Goal: Transaction & Acquisition: Book appointment/travel/reservation

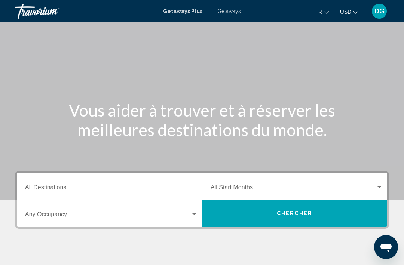
click at [94, 181] on div "Destination All Destinations" at bounding box center [111, 186] width 172 height 24
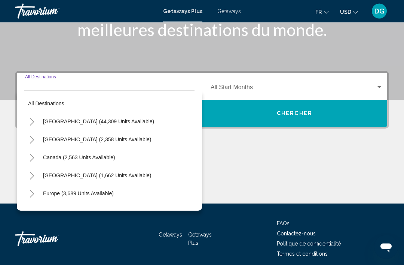
scroll to position [131, 0]
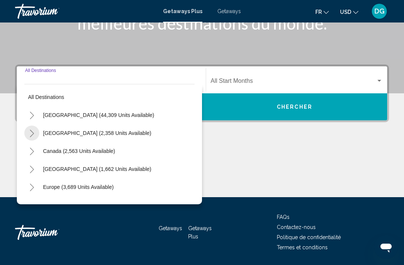
click at [27, 133] on button "Toggle Mexico (2,358 units available)" at bounding box center [31, 132] width 15 height 15
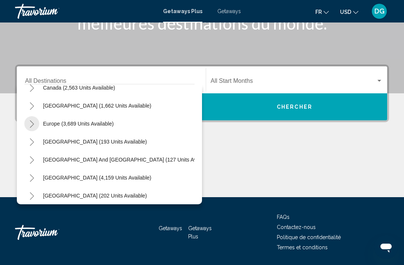
scroll to position [227, 0]
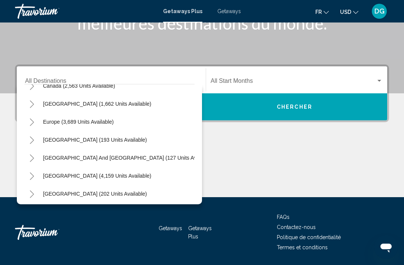
click at [30, 140] on icon "Toggle Australia (193 units available)" at bounding box center [32, 139] width 6 height 7
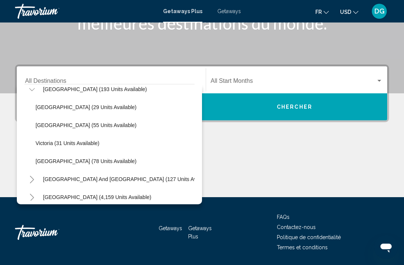
scroll to position [279, 0]
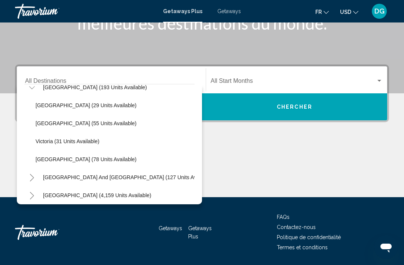
click at [45, 124] on span "[GEOGRAPHIC_DATA] (55 units available)" at bounding box center [86, 123] width 101 height 6
type input "**********"
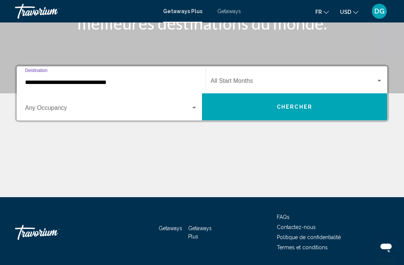
click at [250, 83] on span "Search widget" at bounding box center [293, 82] width 165 height 7
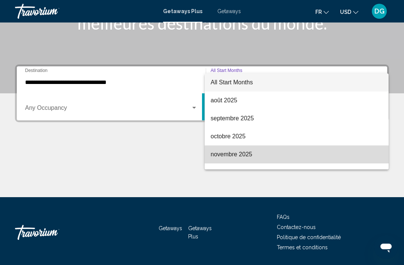
click at [245, 155] on span "novembre 2025" at bounding box center [297, 154] width 172 height 18
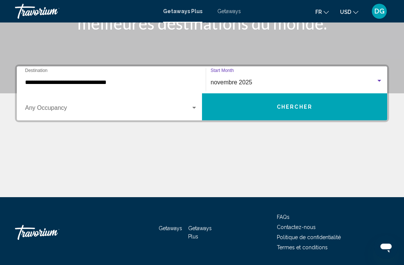
click at [193, 109] on div "Search widget" at bounding box center [194, 108] width 7 height 6
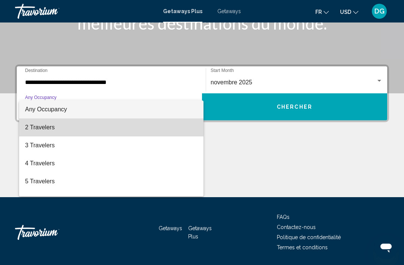
click at [22, 120] on mat-option "2 Travelers" at bounding box center [111, 127] width 184 height 18
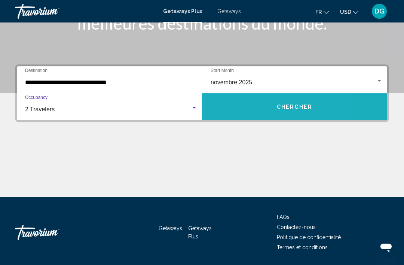
click at [227, 102] on button "Chercher" at bounding box center [294, 106] width 185 height 27
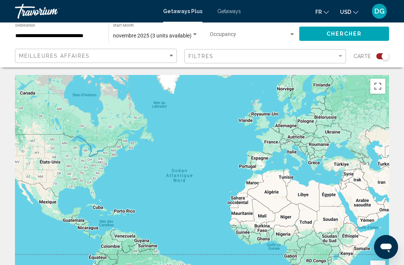
scroll to position [0, 0]
click at [378, 56] on div "Search widget" at bounding box center [382, 56] width 13 height 6
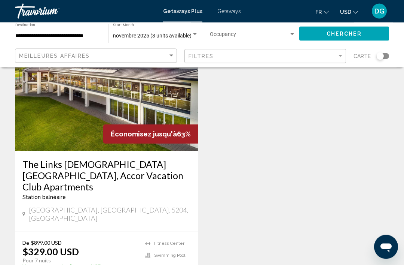
scroll to position [74, 0]
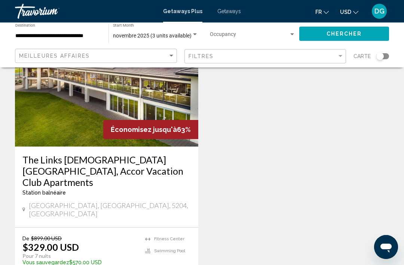
click at [74, 165] on h3 "The Links [DEMOGRAPHIC_DATA][GEOGRAPHIC_DATA], Accor Vacation Club Apartments" at bounding box center [106, 171] width 168 height 34
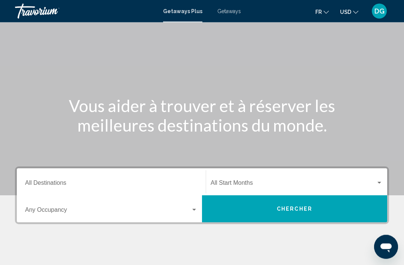
click at [34, 182] on input "Destination All Destinations" at bounding box center [111, 184] width 172 height 7
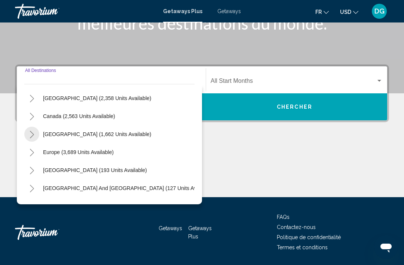
scroll to position [37, 0]
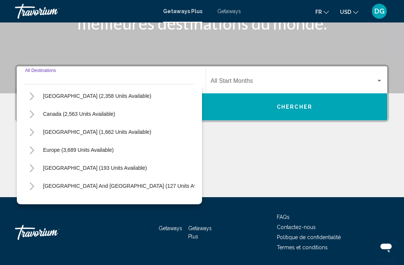
click at [26, 171] on button "Toggle Australia (193 units available)" at bounding box center [31, 167] width 15 height 15
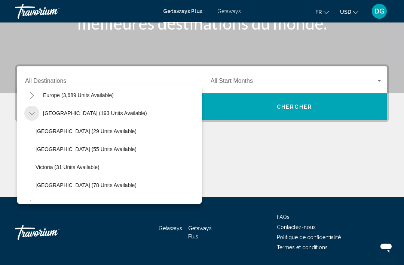
scroll to position [92, 0]
click at [38, 150] on span "[GEOGRAPHIC_DATA] (55 units available)" at bounding box center [86, 149] width 101 height 6
type input "**********"
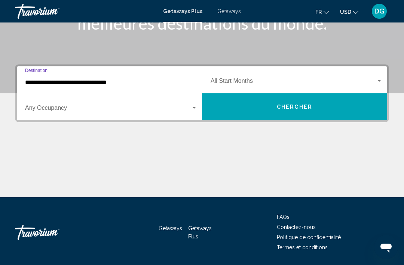
click at [221, 74] on div "Start Month All Start Months" at bounding box center [297, 80] width 172 height 24
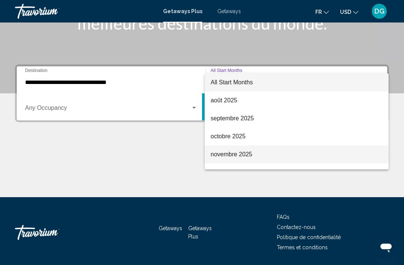
click at [228, 159] on span "novembre 2025" at bounding box center [297, 154] width 172 height 18
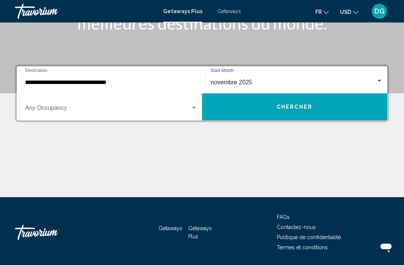
click at [127, 107] on span "Search widget" at bounding box center [108, 109] width 166 height 7
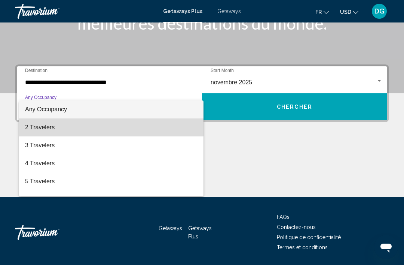
click at [104, 120] on span "2 Travelers" at bounding box center [111, 127] width 172 height 18
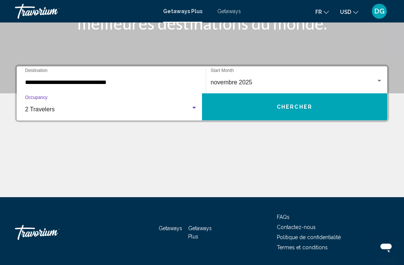
click at [234, 106] on button "Chercher" at bounding box center [294, 106] width 185 height 27
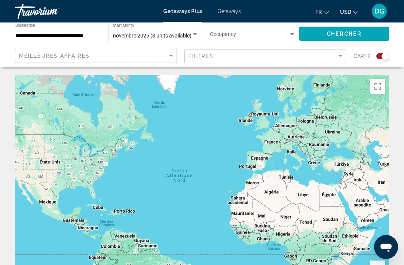
click at [381, 55] on div "Search widget" at bounding box center [382, 56] width 13 height 6
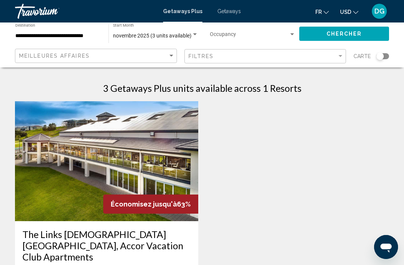
click at [29, 235] on h3 "The Links [DEMOGRAPHIC_DATA][GEOGRAPHIC_DATA], Accor Vacation Club Apartments" at bounding box center [106, 245] width 168 height 34
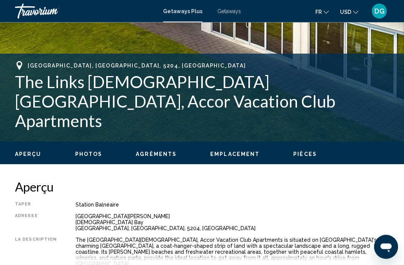
scroll to position [237, 0]
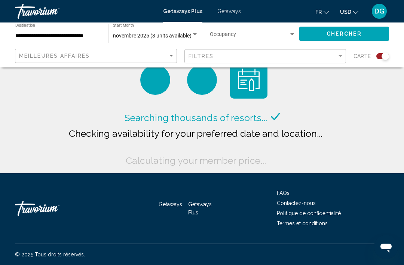
click at [36, 37] on input "**********" at bounding box center [58, 36] width 86 height 6
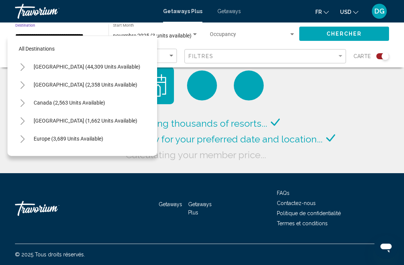
scroll to position [98, 0]
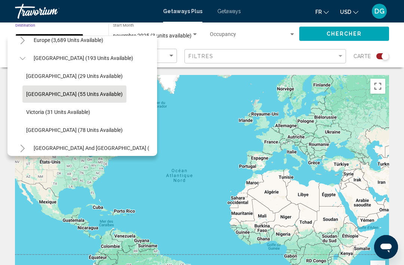
click at [34, 75] on span "[GEOGRAPHIC_DATA] (29 units available)" at bounding box center [74, 76] width 97 height 6
type input "**********"
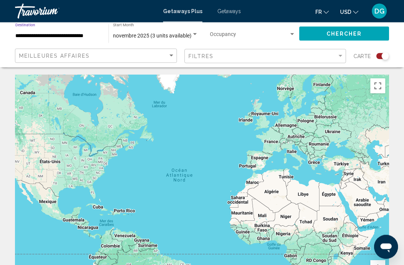
scroll to position [0, 0]
click at [319, 27] on button "Chercher" at bounding box center [344, 34] width 90 height 14
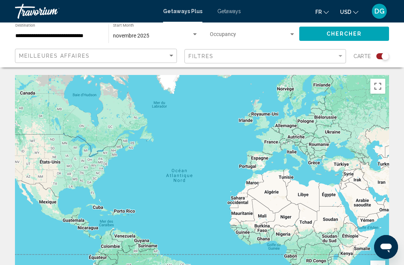
click at [381, 57] on div "Search widget" at bounding box center [382, 56] width 13 height 6
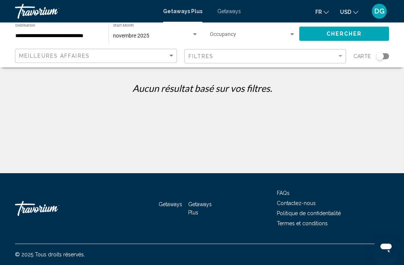
click at [132, 35] on span "novembre 2025" at bounding box center [131, 36] width 36 height 6
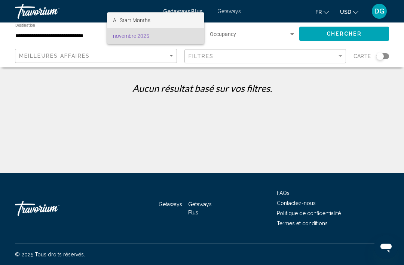
click at [120, 14] on span "All Start Months" at bounding box center [155, 20] width 85 height 16
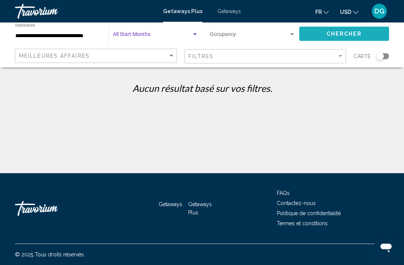
click at [333, 36] on span "Chercher" at bounding box center [345, 34] width 36 height 6
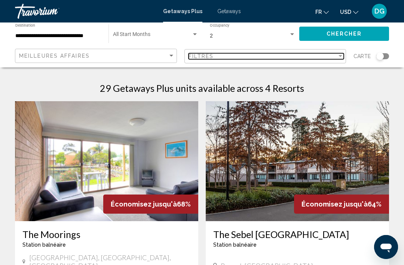
click at [307, 55] on div "Filtres" at bounding box center [263, 56] width 149 height 6
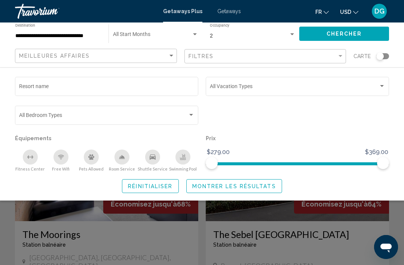
click at [259, 89] on span "Search widget" at bounding box center [294, 88] width 169 height 6
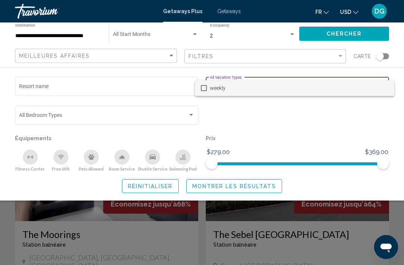
click at [266, 117] on div at bounding box center [202, 132] width 404 height 265
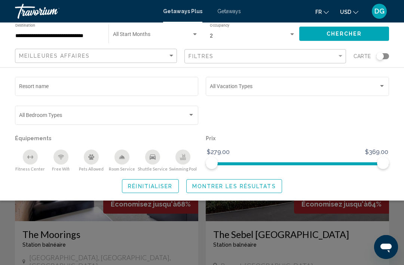
click at [26, 117] on span "Search widget" at bounding box center [103, 116] width 169 height 6
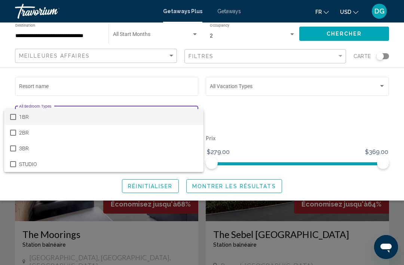
click at [248, 112] on div at bounding box center [202, 132] width 404 height 265
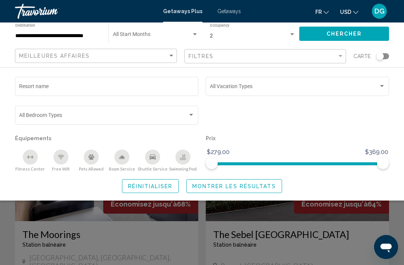
click at [24, 85] on input "Resort name" at bounding box center [106, 88] width 175 height 6
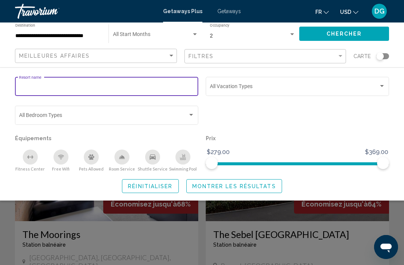
click at [234, 102] on div "Vacation Types All Vacation Types" at bounding box center [297, 90] width 183 height 26
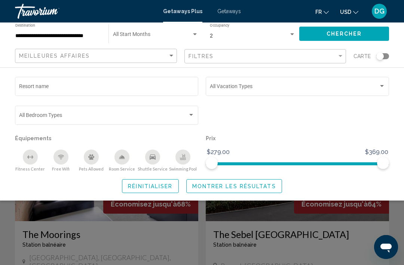
click at [148, 192] on button "Réinitialiser" at bounding box center [150, 186] width 57 height 14
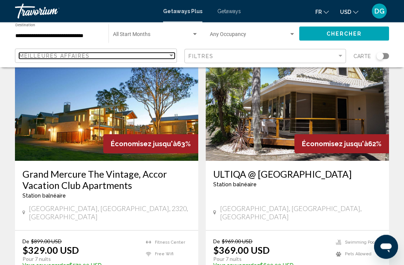
click at [36, 58] on span "Meilleures affaires" at bounding box center [54, 56] width 71 height 6
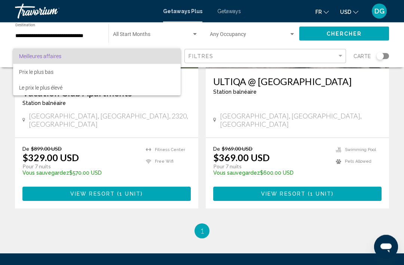
click at [41, 215] on div at bounding box center [202, 132] width 404 height 265
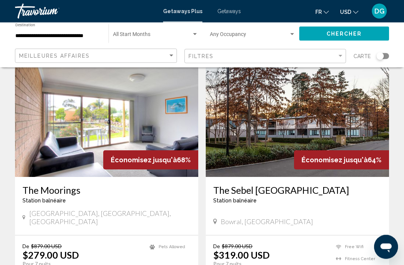
scroll to position [42, 0]
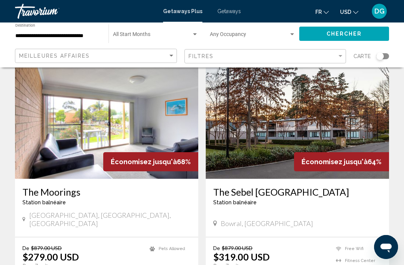
click at [25, 190] on h3 "The Moorings" at bounding box center [106, 191] width 168 height 11
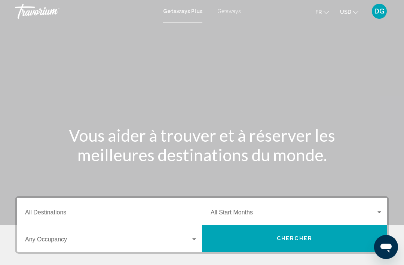
click at [128, 206] on div "Destination All Destinations" at bounding box center [111, 211] width 172 height 24
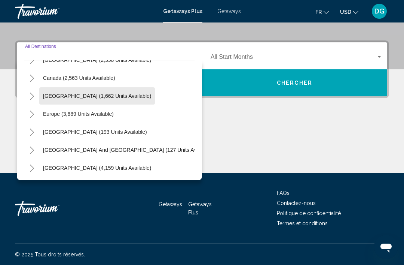
scroll to position [55, 0]
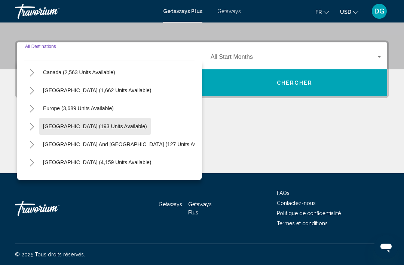
click at [95, 126] on span "[GEOGRAPHIC_DATA] (193 units available)" at bounding box center [95, 126] width 104 height 6
type input "**********"
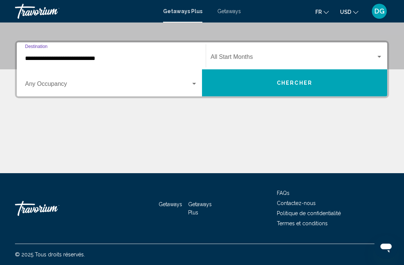
click at [192, 85] on div "Search widget" at bounding box center [194, 84] width 7 height 6
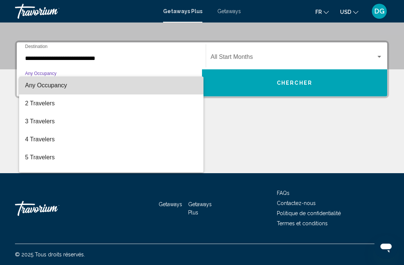
click at [175, 84] on span "Any Occupancy" at bounding box center [111, 85] width 172 height 18
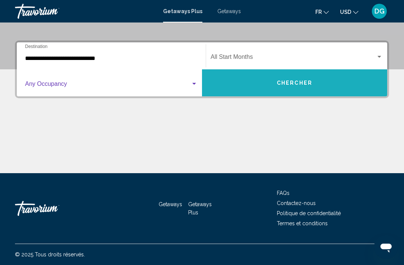
click at [244, 82] on button "Chercher" at bounding box center [294, 82] width 185 height 27
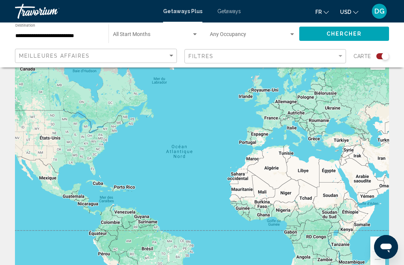
click at [377, 54] on div "Search widget" at bounding box center [382, 56] width 13 height 6
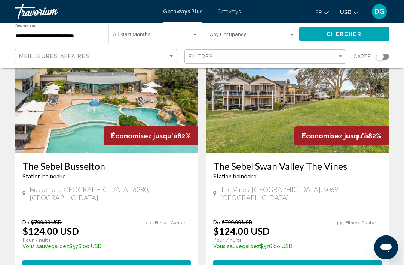
scroll to position [68, 0]
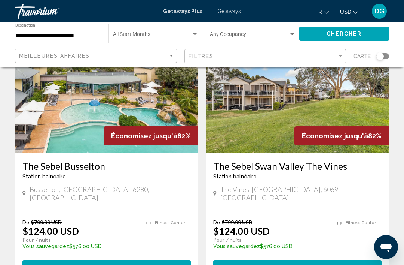
click at [34, 165] on h3 "The Sebel Busselton" at bounding box center [106, 165] width 168 height 11
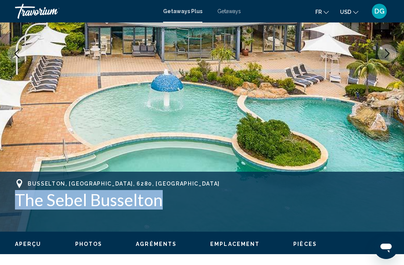
scroll to position [135, 0]
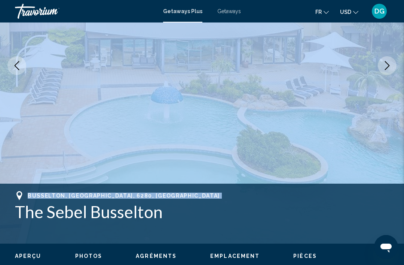
click at [183, 210] on h1 "The Sebel Busselton" at bounding box center [202, 211] width 374 height 19
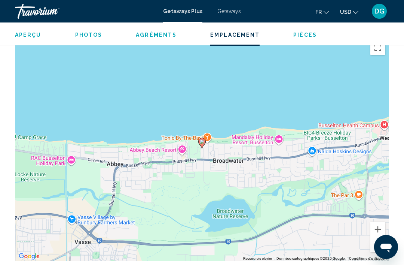
scroll to position [1082, 0]
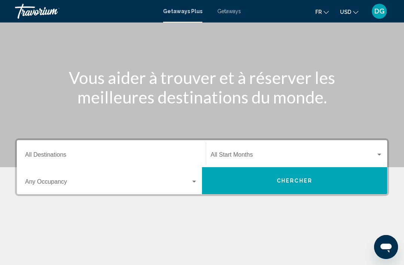
click at [96, 159] on input "Destination All Destinations" at bounding box center [111, 156] width 172 height 7
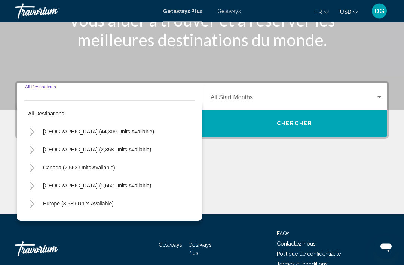
scroll to position [131, 0]
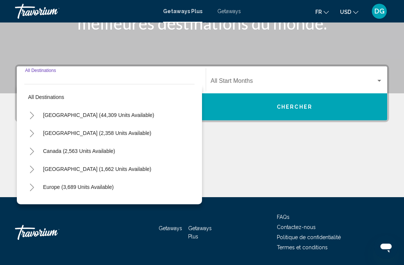
click at [31, 114] on icon "Toggle United States (44,309 units available)" at bounding box center [32, 115] width 6 height 7
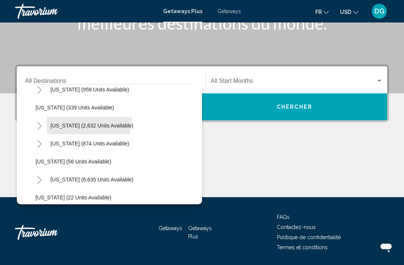
scroll to position [44, 0]
click at [50, 131] on button "California (2,632 units available)" at bounding box center [92, 124] width 91 height 17
type input "**********"
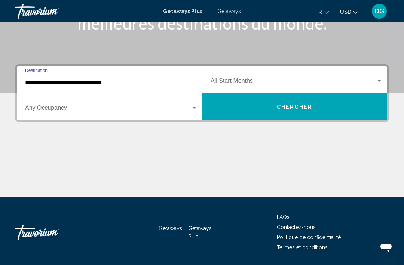
click at [228, 77] on div "Start Month All Start Months" at bounding box center [297, 80] width 172 height 24
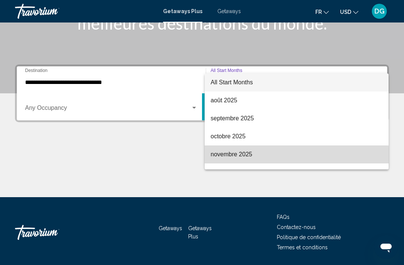
click at [225, 158] on span "novembre 2025" at bounding box center [297, 154] width 172 height 18
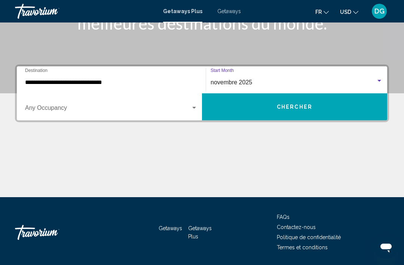
click at [147, 107] on span "Search widget" at bounding box center [108, 109] width 166 height 7
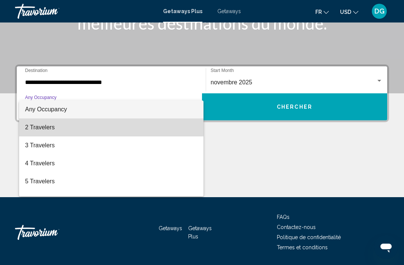
click at [65, 121] on span "2 Travelers" at bounding box center [111, 127] width 172 height 18
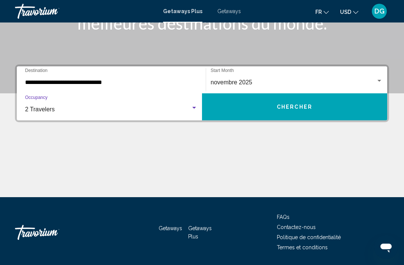
click at [240, 109] on button "Chercher" at bounding box center [294, 106] width 185 height 27
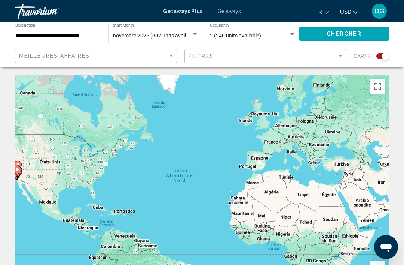
click at [386, 53] on div "Search widget" at bounding box center [385, 55] width 7 height 7
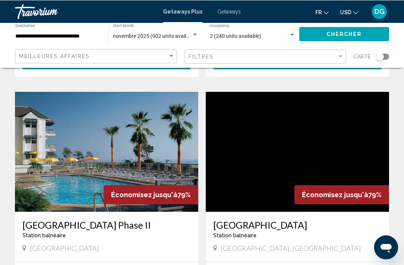
scroll to position [813, 0]
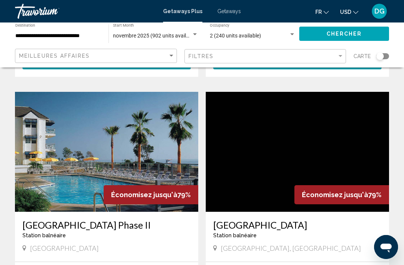
click at [35, 219] on h3 "Riviera Beach and Spa Resort Phase II" at bounding box center [106, 224] width 168 height 11
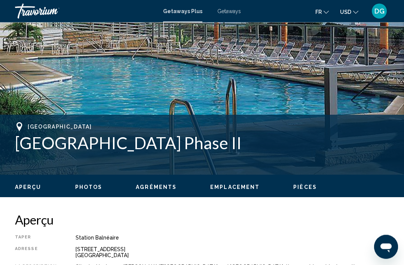
scroll to position [216, 0]
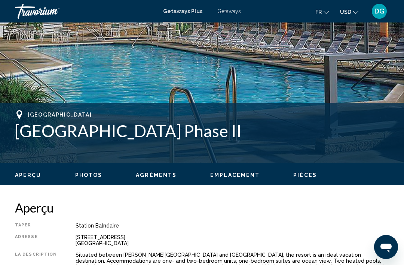
click at [255, 209] on h2 "Aperçu" at bounding box center [202, 207] width 374 height 15
